Goal: Task Accomplishment & Management: Complete application form

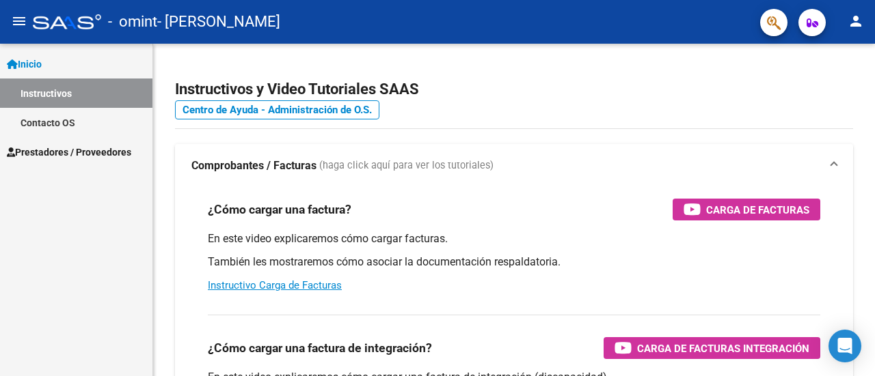
click at [41, 65] on span "Inicio" at bounding box center [24, 64] width 35 height 15
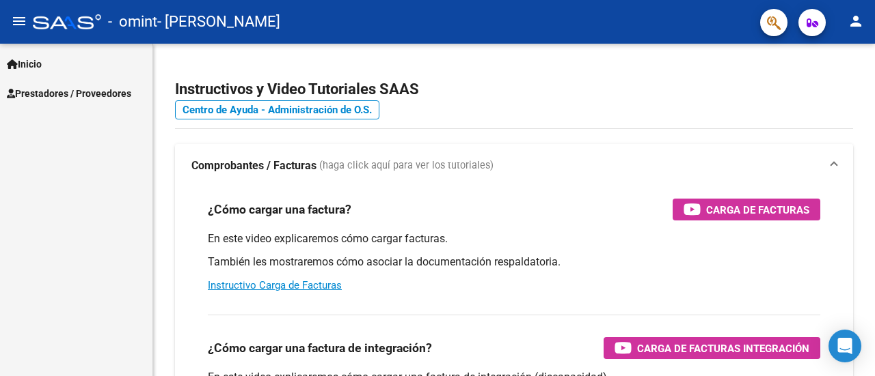
click at [63, 106] on link "Prestadores / Proveedores" at bounding box center [76, 93] width 152 height 29
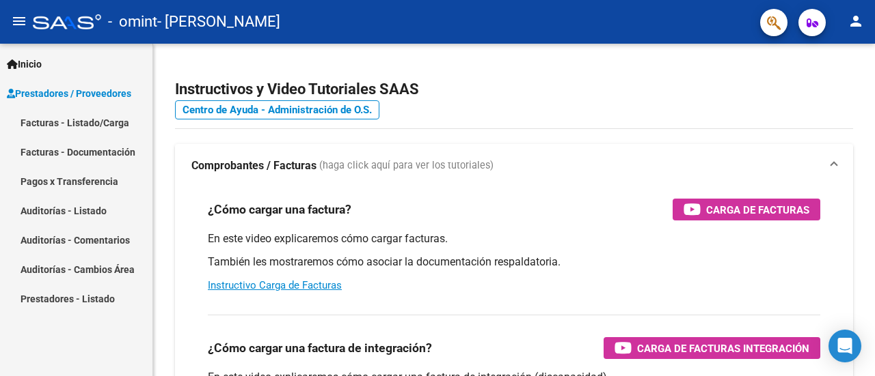
click at [60, 128] on link "Facturas - Listado/Carga" at bounding box center [76, 122] width 152 height 29
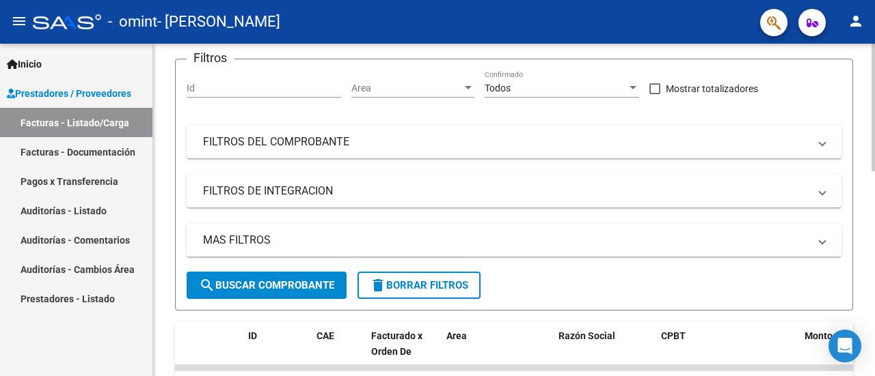
scroll to position [342, 0]
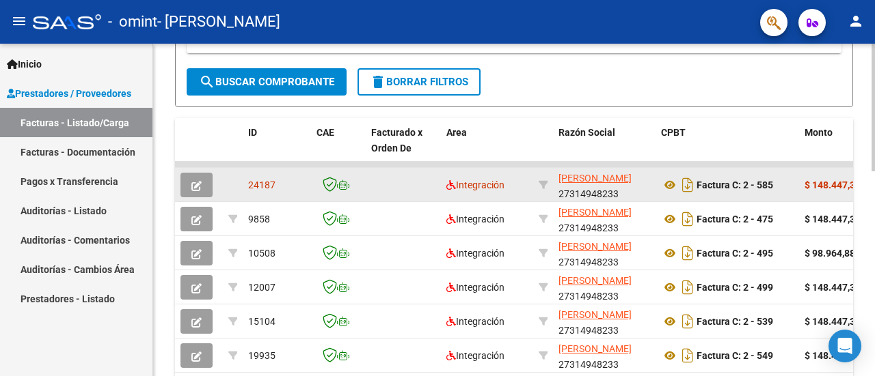
click at [202, 184] on button "button" at bounding box center [196, 185] width 32 height 25
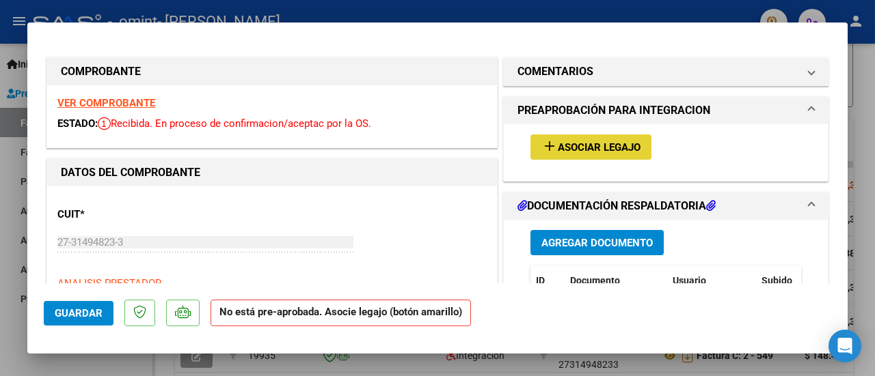
click at [547, 141] on mat-icon "add" at bounding box center [549, 146] width 16 height 16
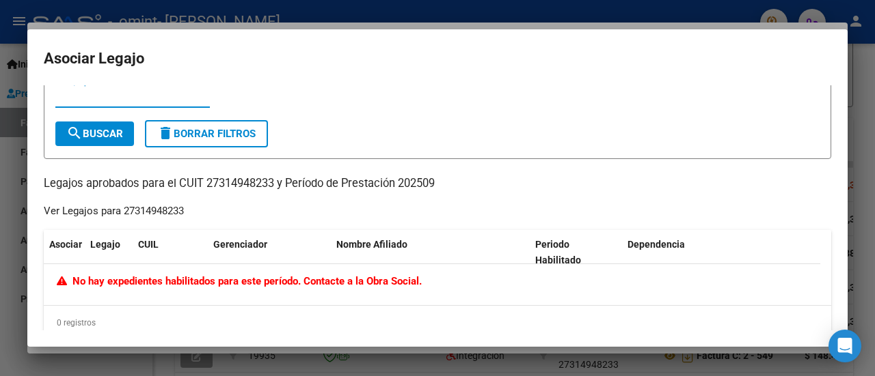
scroll to position [0, 0]
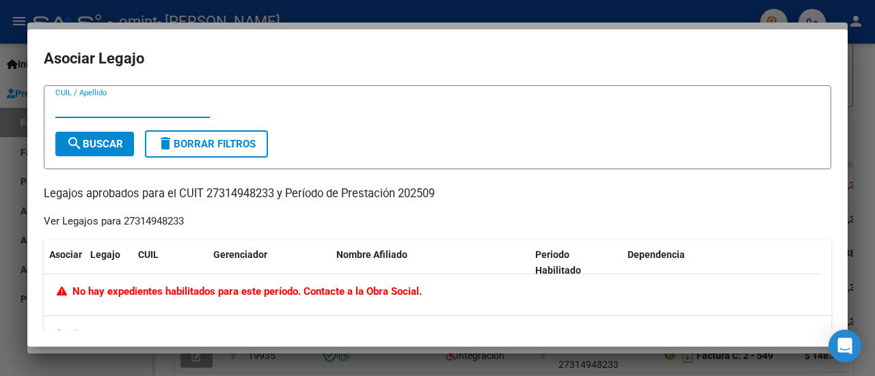
click at [0, 174] on div at bounding box center [437, 188] width 875 height 376
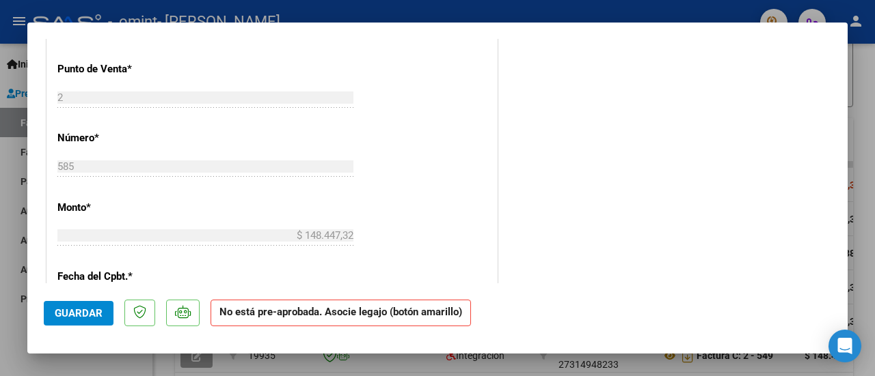
scroll to position [615, 0]
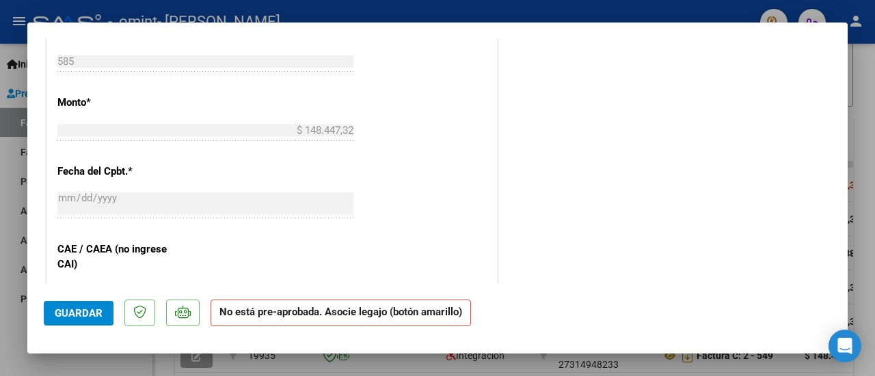
click at [3, 256] on div at bounding box center [437, 188] width 875 height 376
type input "$ 0,00"
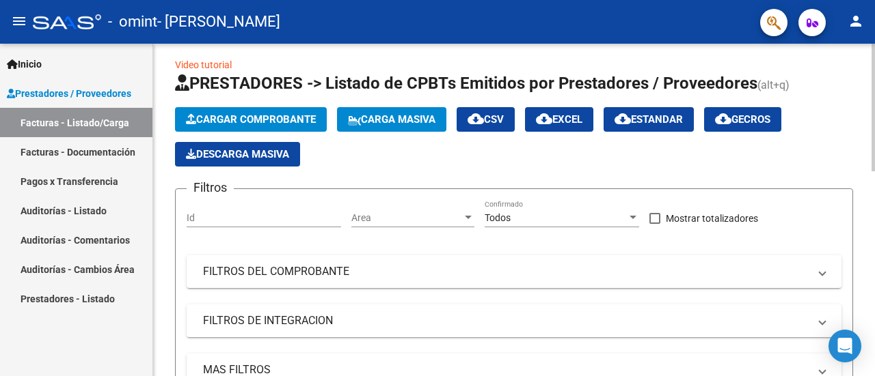
scroll to position [0, 0]
